Goal: Transaction & Acquisition: Purchase product/service

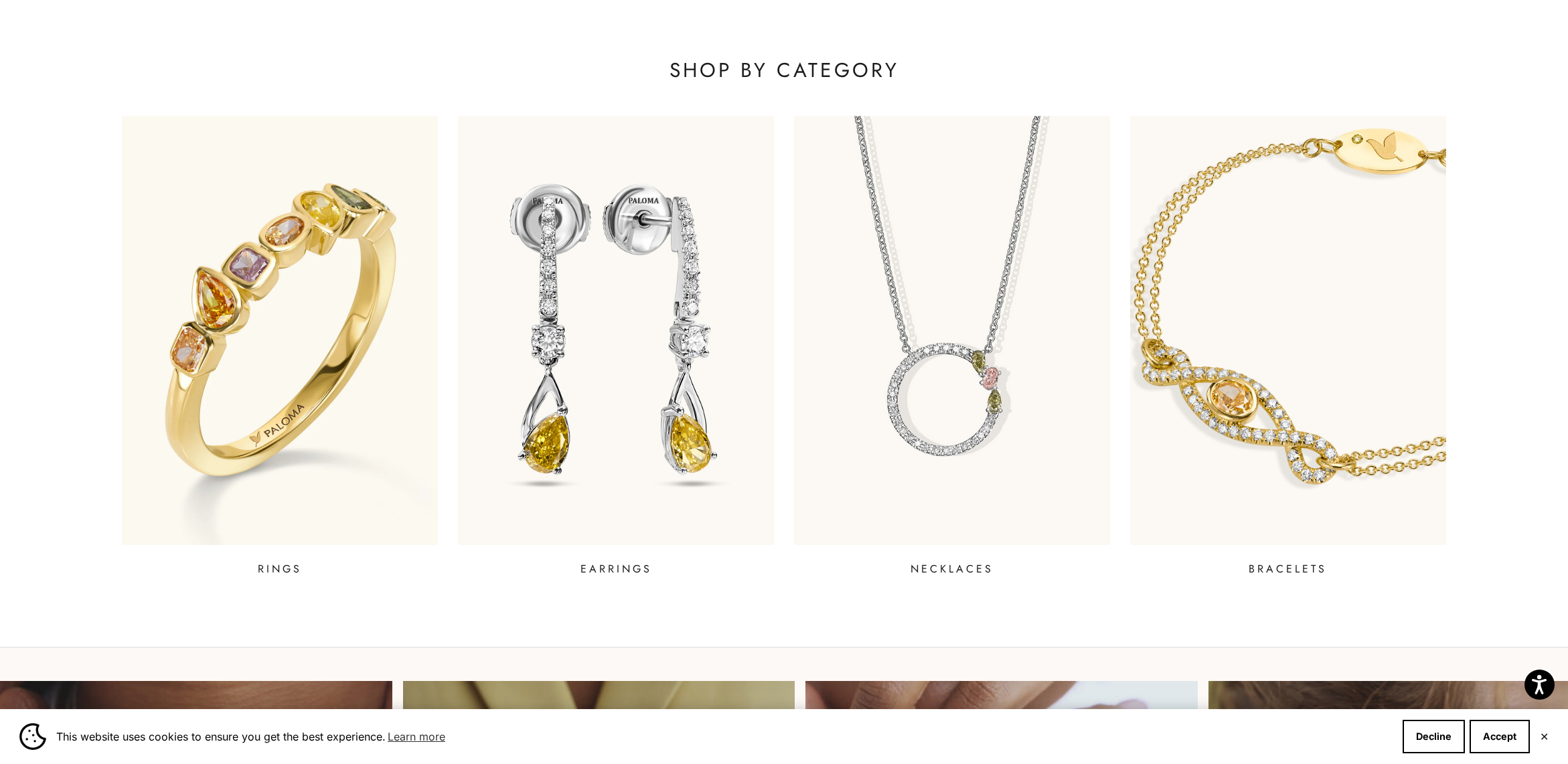
scroll to position [840, 0]
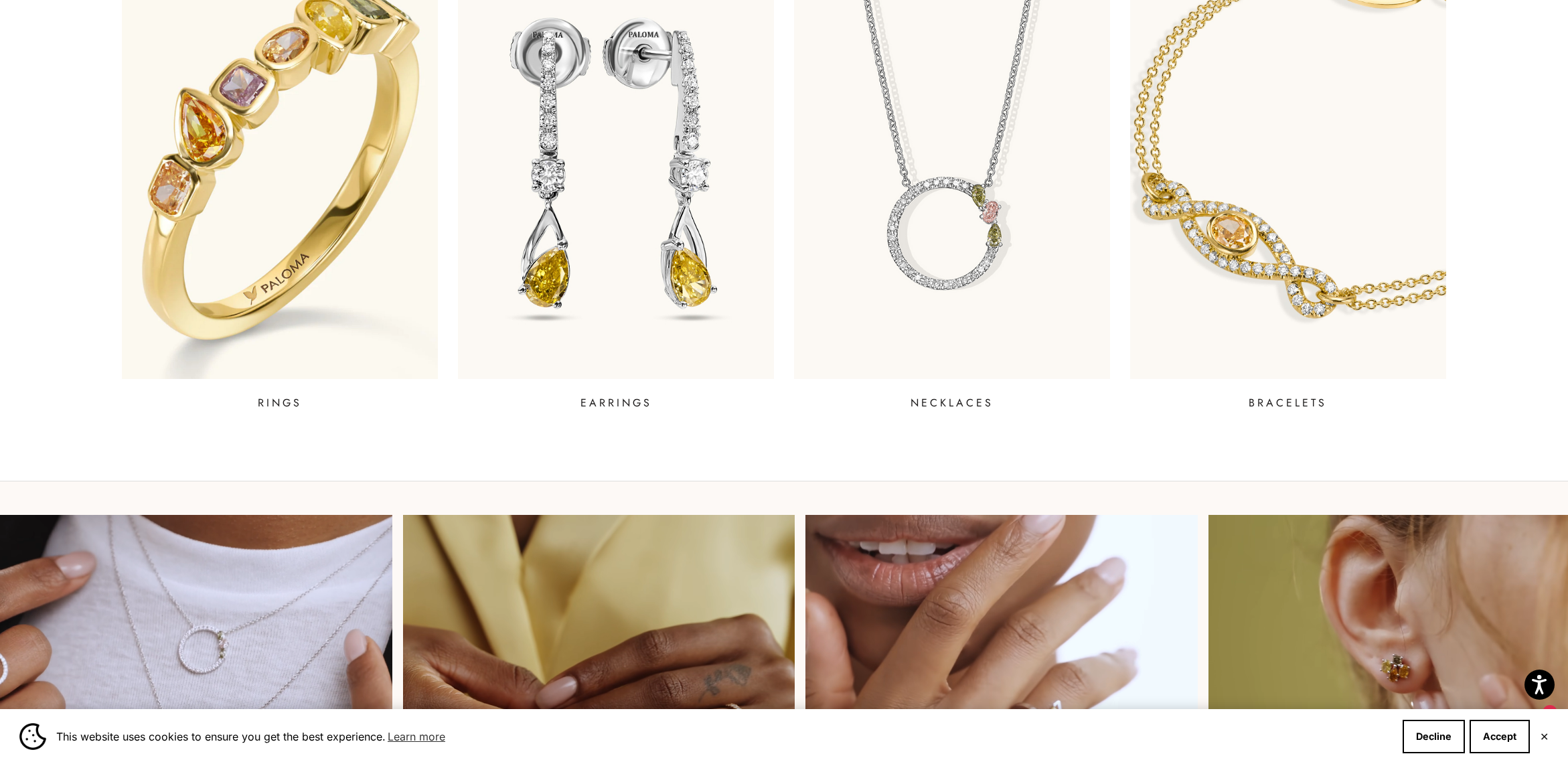
click at [214, 231] on img at bounding box center [280, 164] width 379 height 515
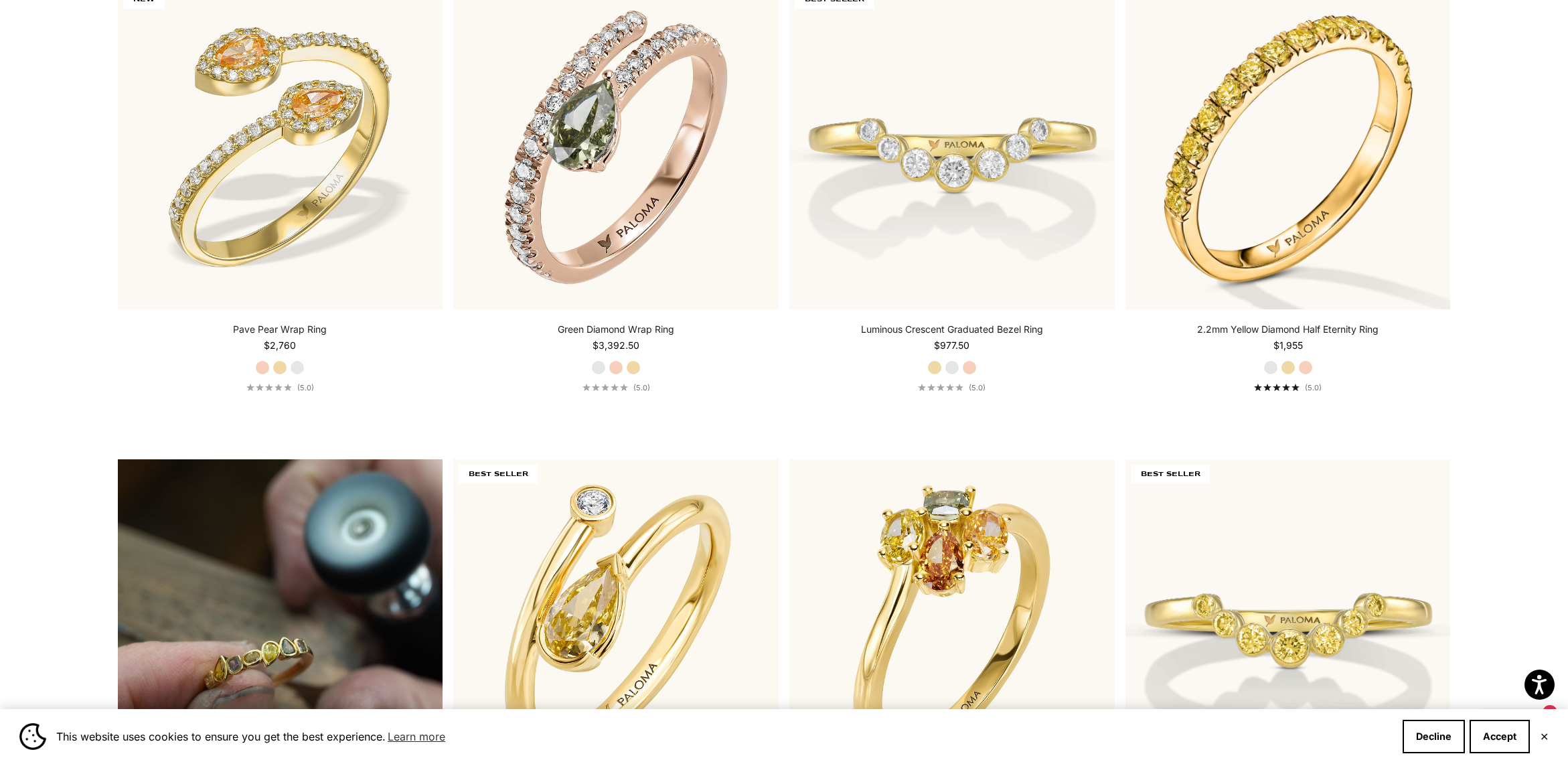
scroll to position [1042, 0]
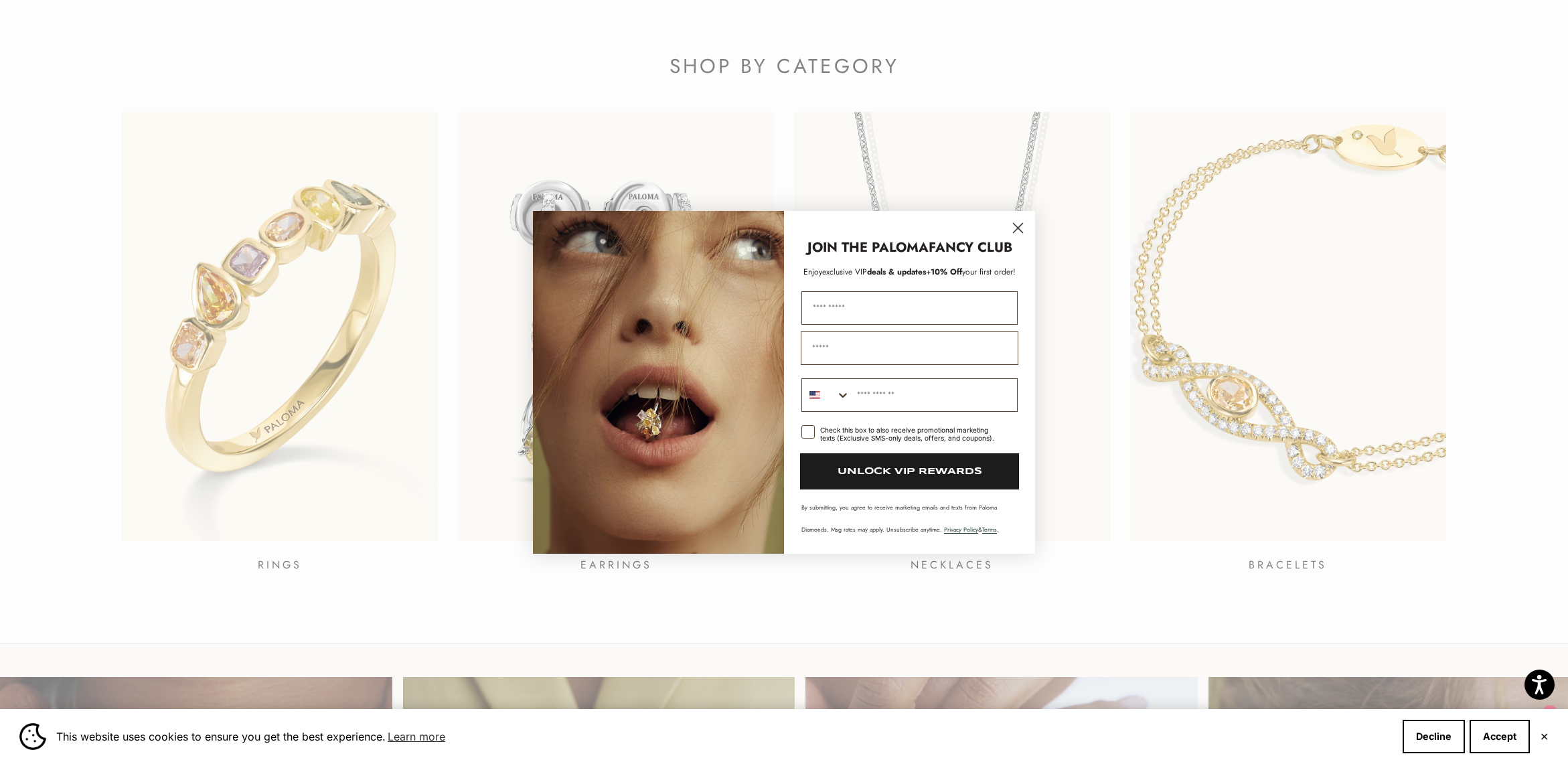
scroll to position [694, 0]
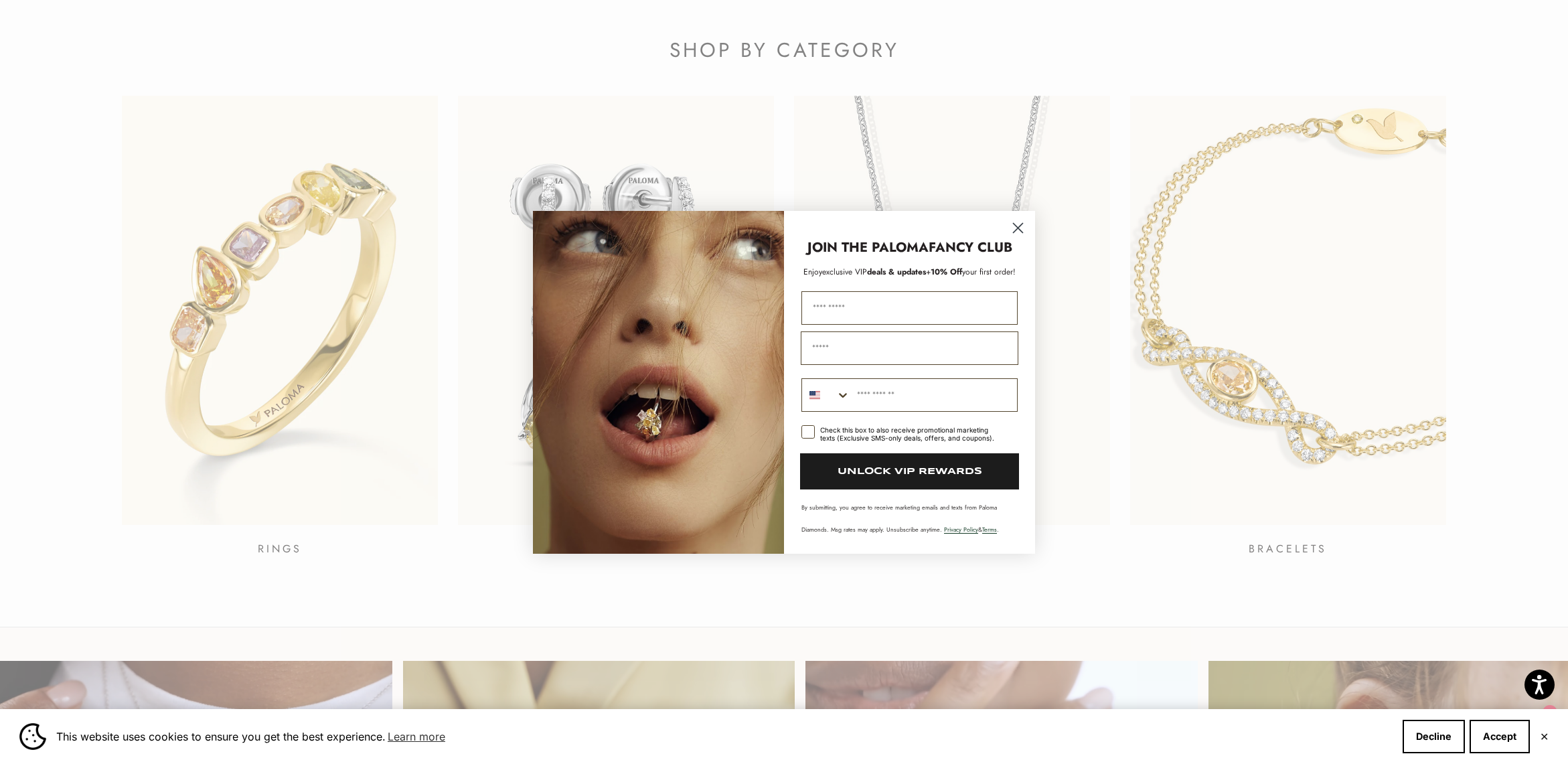
click at [1020, 224] on circle "Close dialog" at bounding box center [1018, 227] width 22 height 22
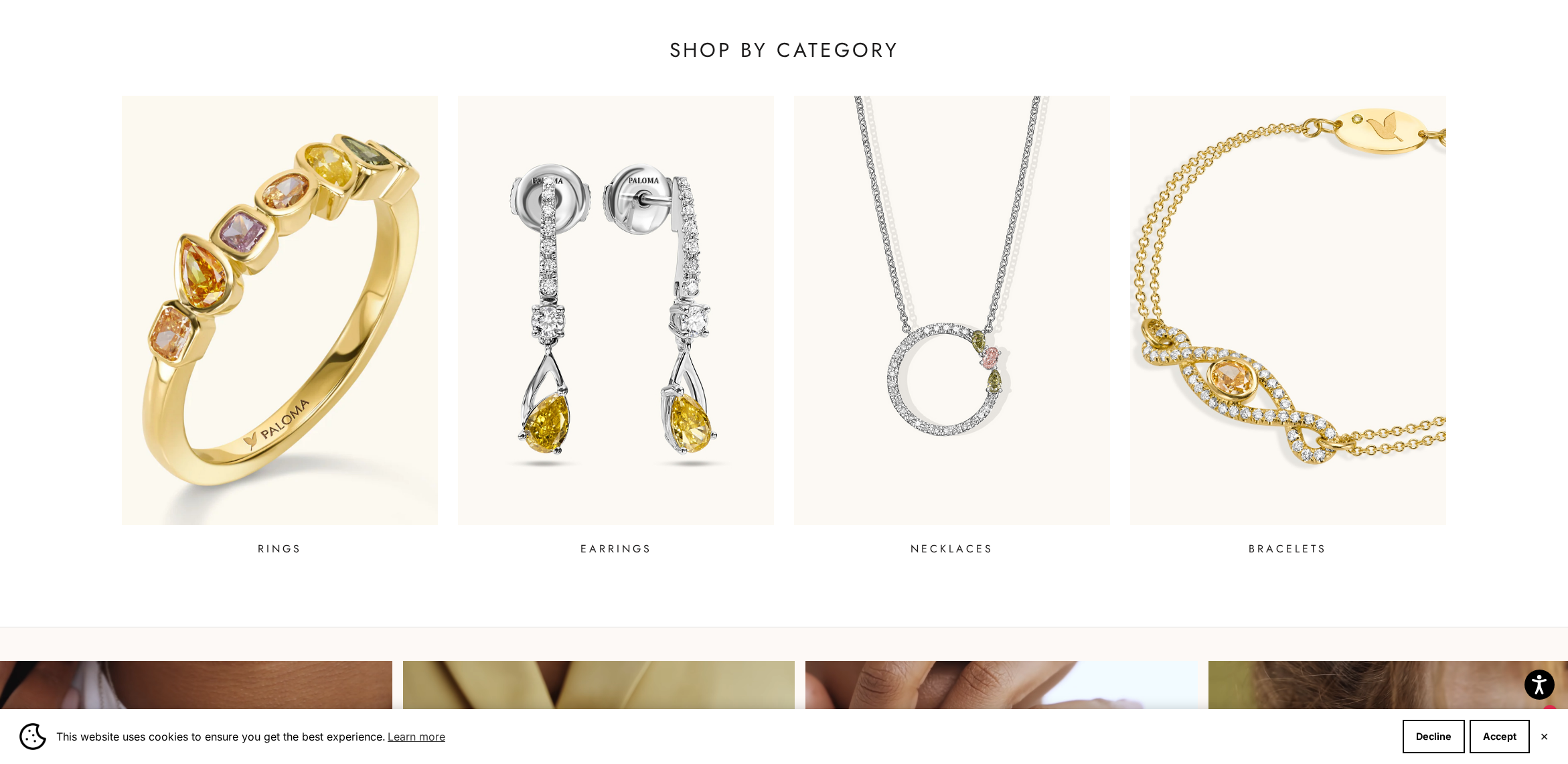
click at [401, 406] on img at bounding box center [280, 310] width 379 height 515
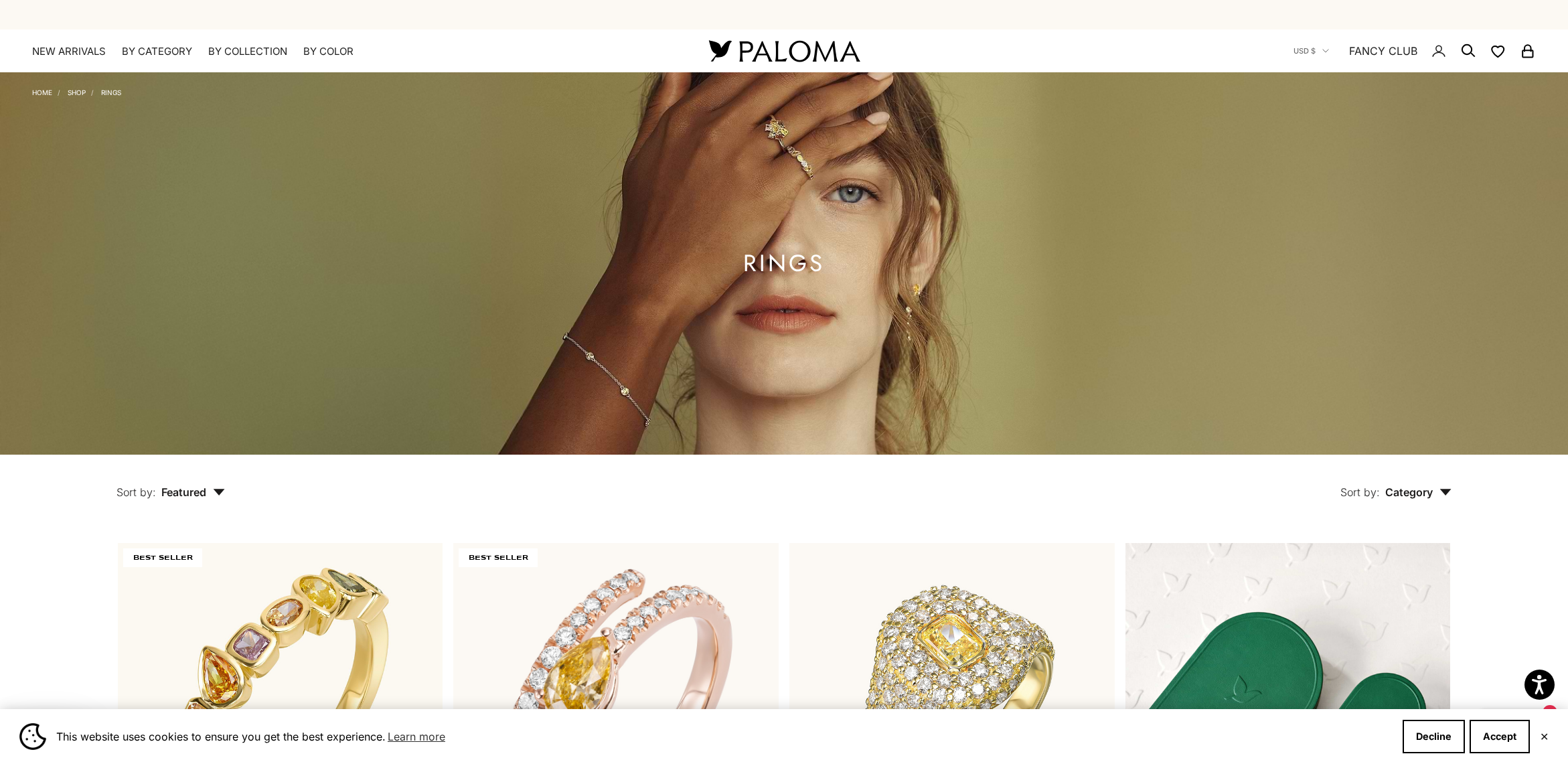
click at [1448, 493] on icon "button" at bounding box center [1446, 492] width 12 height 7
click at [210, 488] on span "Featured" at bounding box center [193, 492] width 64 height 13
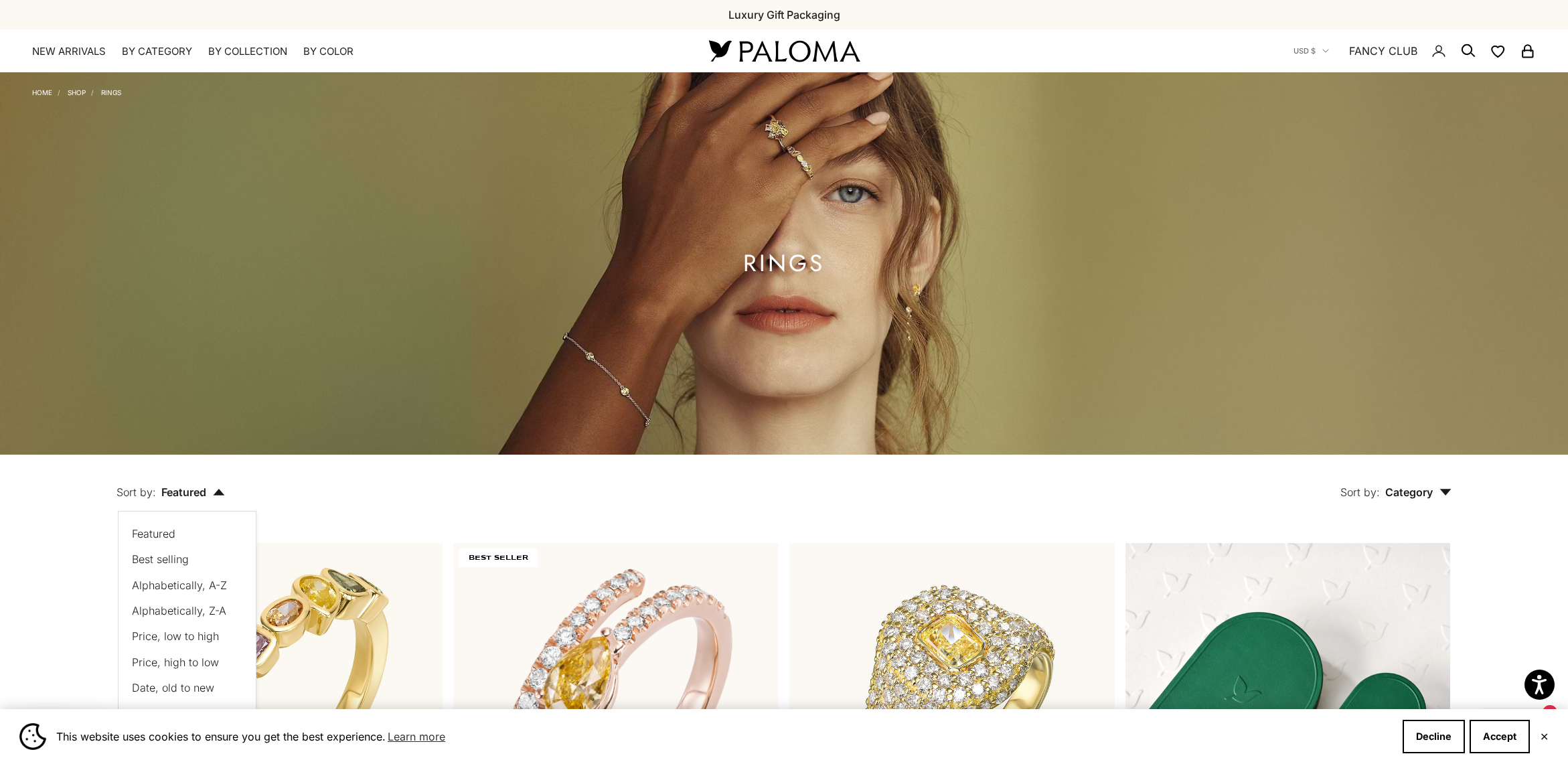
click at [200, 633] on span "Price, low to high" at bounding box center [175, 636] width 87 height 13
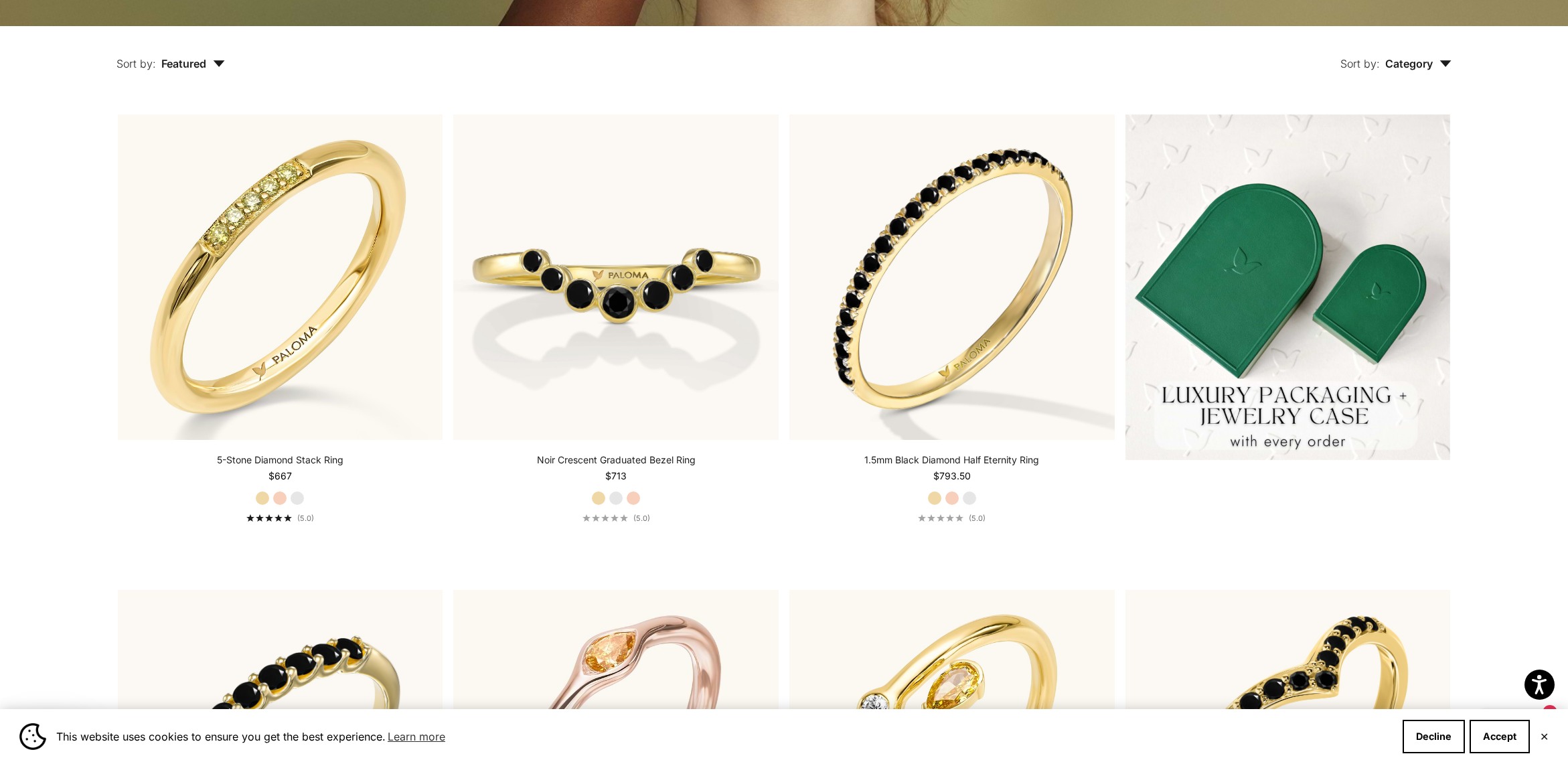
scroll to position [431, 0]
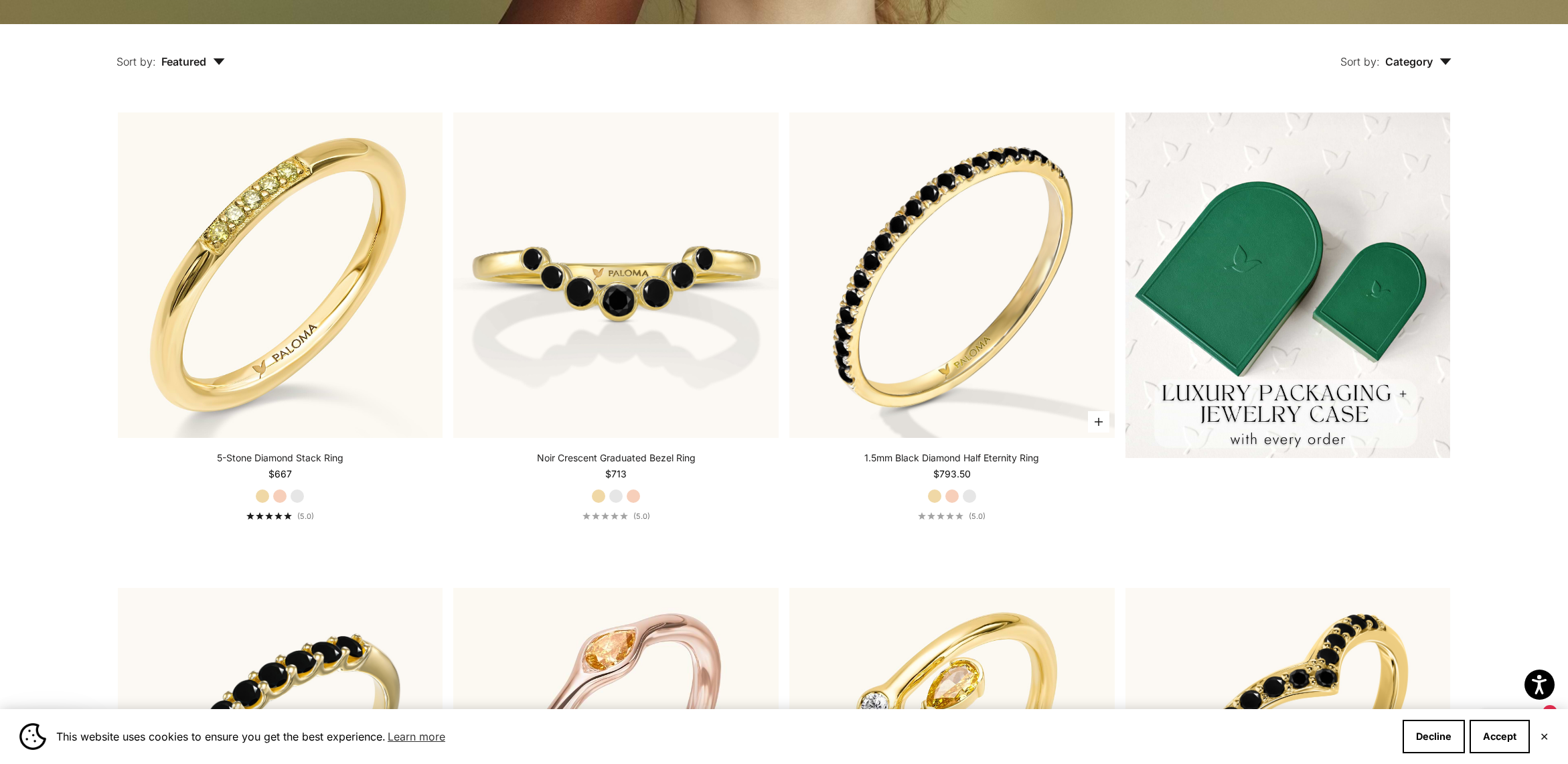
click at [949, 495] on label "Rose Gold" at bounding box center [952, 496] width 15 height 15
click at [974, 495] on label "White Gold" at bounding box center [970, 496] width 15 height 15
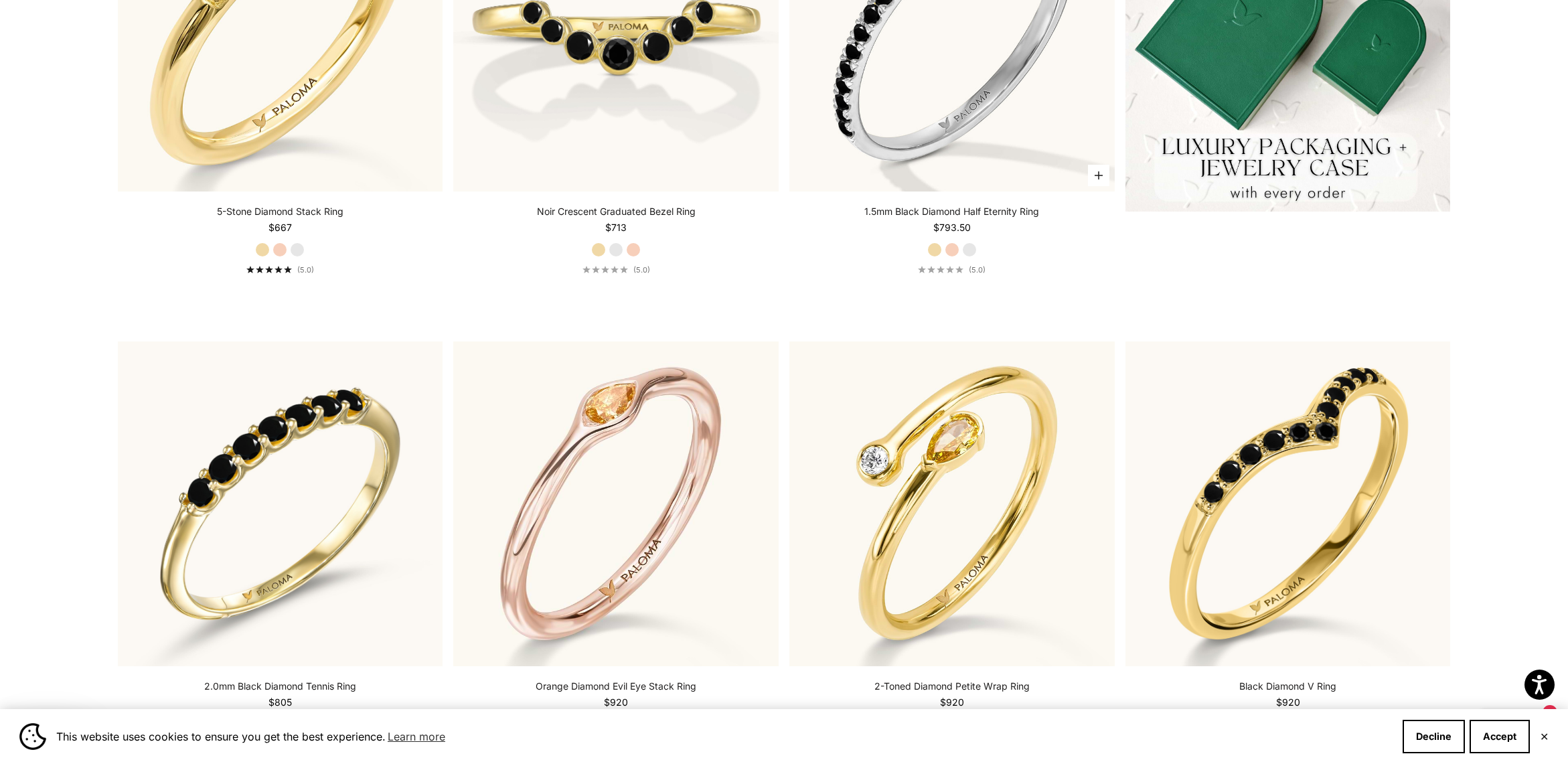
scroll to position [349, 0]
